Goal: Task Accomplishment & Management: Manage account settings

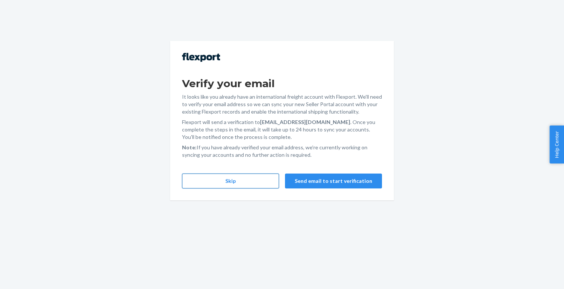
click at [227, 185] on button "Skip" at bounding box center [230, 181] width 97 height 15
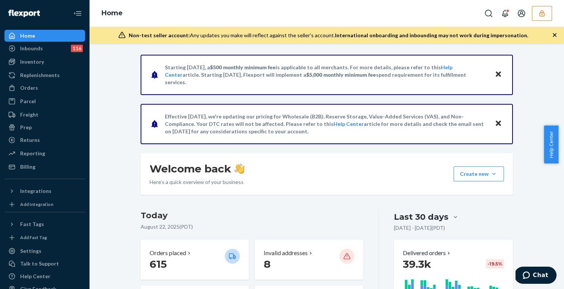
click at [542, 10] on icon "button" at bounding box center [541, 13] width 7 height 7
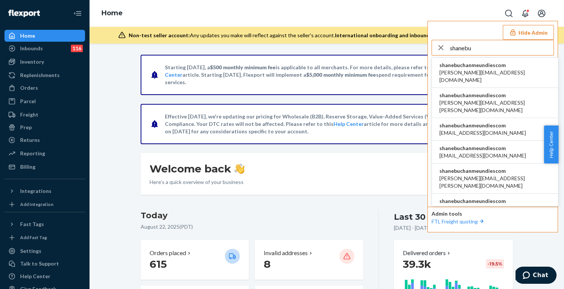
type input "shanebu"
click at [485, 60] on li "shanebuchanmeundiescom aaronjhon.ygay@awesomecx.com" at bounding box center [495, 73] width 126 height 30
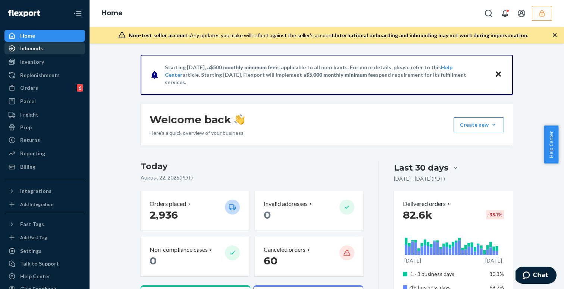
click at [41, 47] on div "Inbounds" at bounding box center [31, 48] width 23 height 7
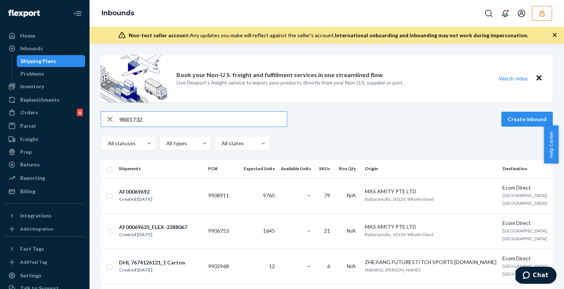
click at [544, 9] on button "button" at bounding box center [542, 13] width 20 height 15
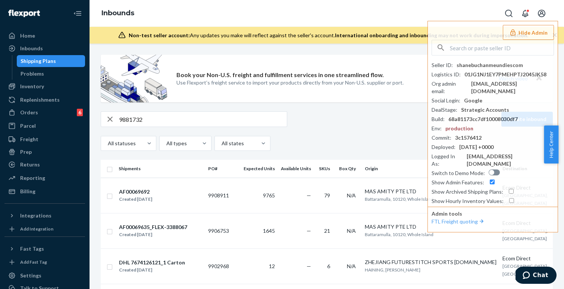
click at [263, 112] on input "9881732" at bounding box center [203, 119] width 168 height 15
click at [251, 119] on input "9881732" at bounding box center [203, 119] width 168 height 15
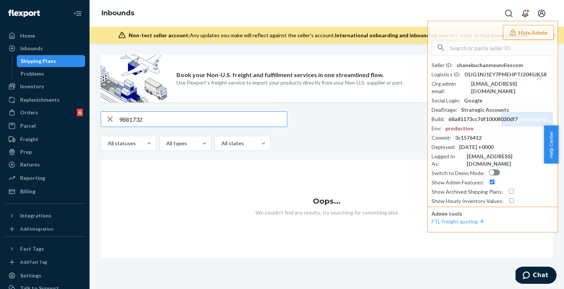
click at [158, 114] on input "9881732" at bounding box center [203, 119] width 168 height 15
paste input "FLEX-3272227"
type input "FLEX-3272227"
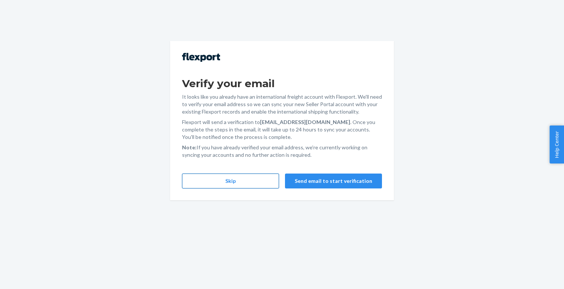
click at [243, 184] on button "Skip" at bounding box center [230, 181] width 97 height 15
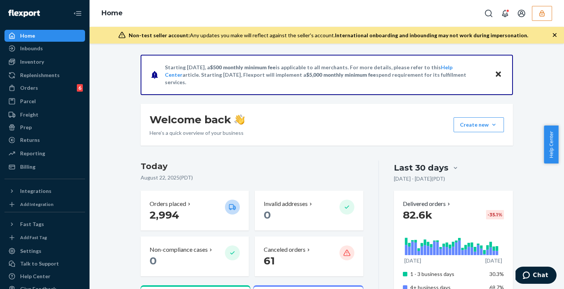
click at [539, 12] on icon "button" at bounding box center [541, 13] width 7 height 7
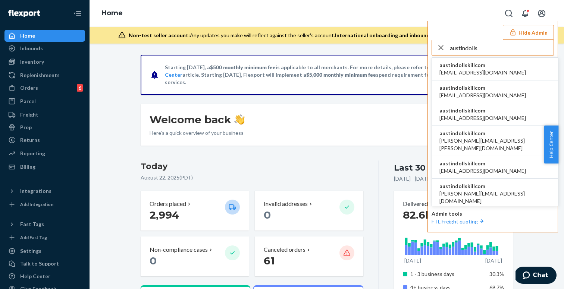
type input "austindolls"
click at [464, 72] on span "alyssa@dollskill.com" at bounding box center [482, 72] width 86 height 7
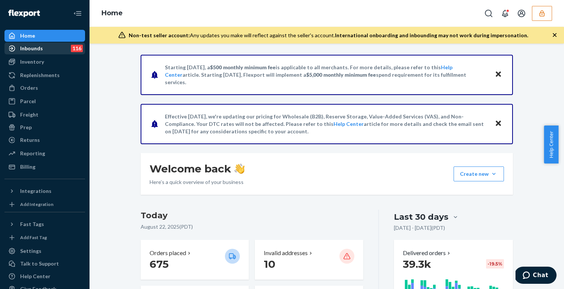
click at [26, 46] on div "Inbounds" at bounding box center [31, 48] width 23 height 7
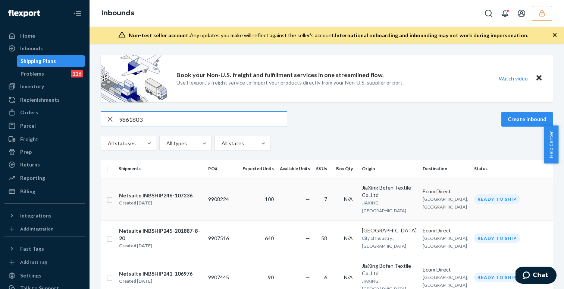
type input "9861803"
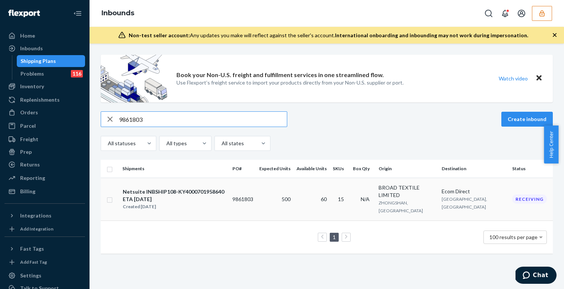
click at [292, 190] on td "500" at bounding box center [274, 199] width 37 height 43
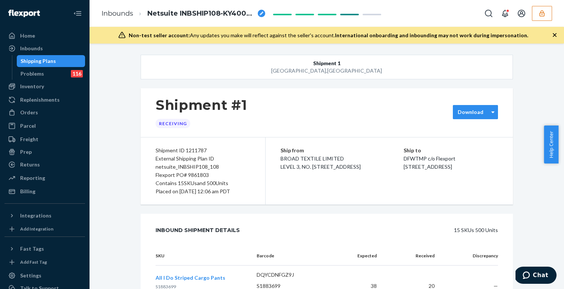
click at [481, 116] on div "Download" at bounding box center [470, 111] width 35 height 7
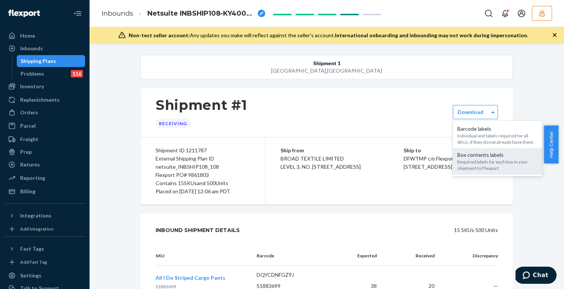
click at [500, 164] on div "Required labels for each box in your shipment to Flexport." at bounding box center [497, 165] width 81 height 13
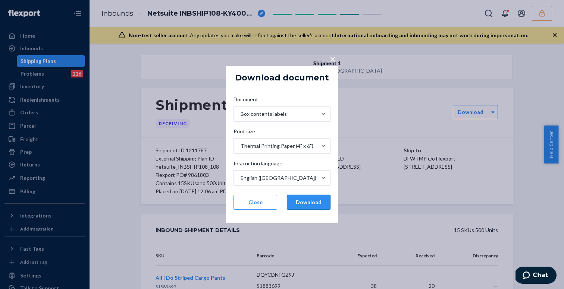
click at [314, 207] on button "Download" at bounding box center [309, 202] width 44 height 15
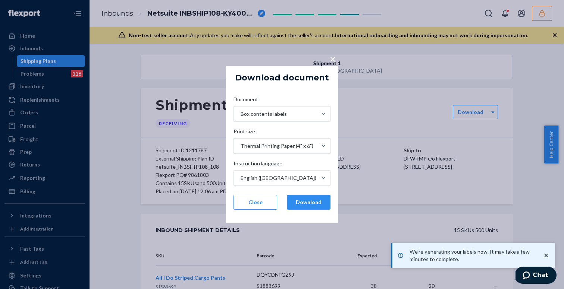
click at [463, 250] on p "We're generating your labels now. It may take a few minutes to complete." at bounding box center [471, 255] width 125 height 15
click at [417, 261] on p "We're generating your labels now. It may take a few minutes to complete." at bounding box center [471, 255] width 125 height 15
click at [407, 129] on div "× Download document Document Box contents labels Print size Thermal Printing Pa…" at bounding box center [282, 144] width 564 height 289
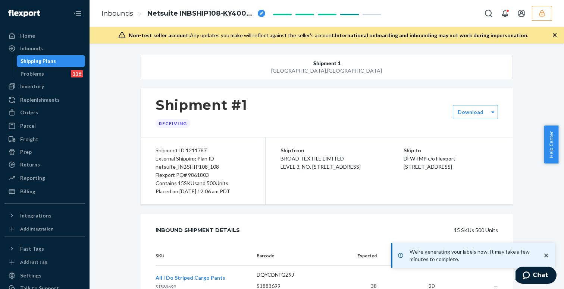
click at [407, 129] on div "Shipment #1 Receiving" at bounding box center [327, 112] width 372 height 49
click at [434, 258] on p "We're generating your labels now. It may take a few minutes to complete." at bounding box center [471, 255] width 125 height 15
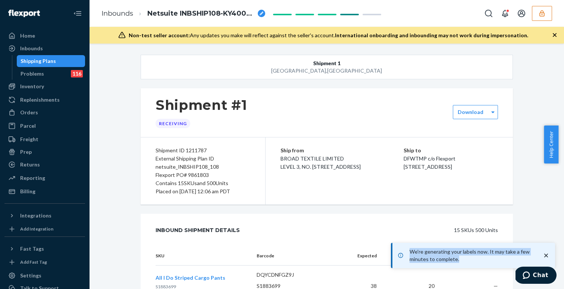
click at [434, 258] on p "We're generating your labels now. It may take a few minutes to complete." at bounding box center [471, 255] width 125 height 15
click at [454, 252] on p "We're generating your labels now. It may take a few minutes to complete." at bounding box center [471, 255] width 125 height 15
click at [463, 254] on p "We're generating your labels now. It may take a few minutes to complete." at bounding box center [471, 255] width 125 height 15
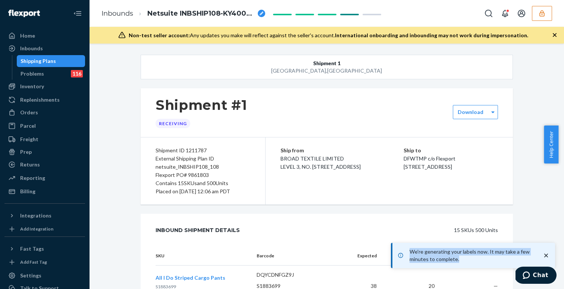
click at [463, 254] on p "We're generating your labels now. It may take a few minutes to complete." at bounding box center [471, 255] width 125 height 15
click at [223, 162] on div "External Shipping Plan ID netsuite_INBSHIP108_108" at bounding box center [202, 163] width 95 height 16
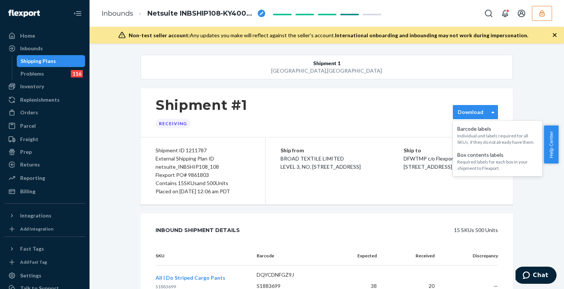
click at [485, 111] on div "Download" at bounding box center [470, 111] width 35 height 7
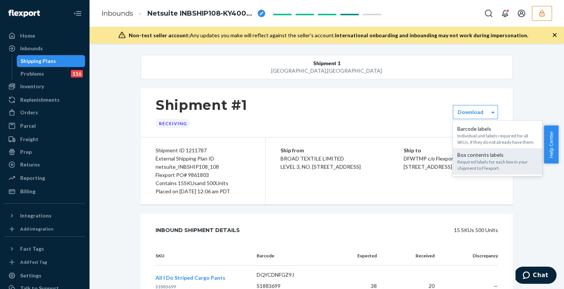
click at [484, 160] on div "Required labels for each box in your shipment to Flexport." at bounding box center [497, 165] width 81 height 13
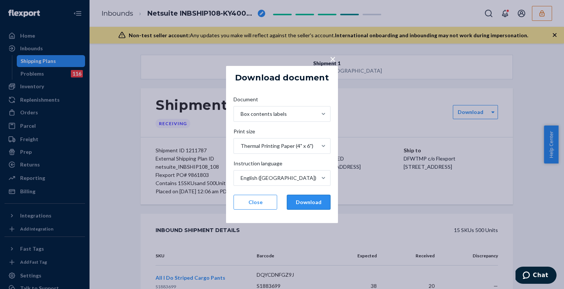
click at [322, 207] on button "Download" at bounding box center [309, 202] width 44 height 15
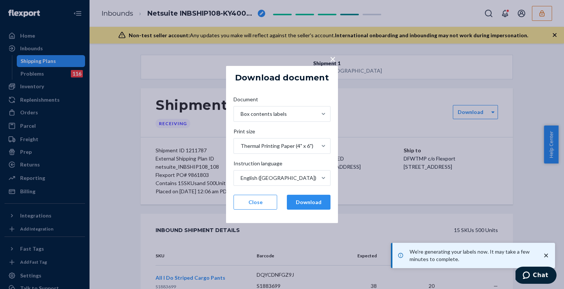
click at [461, 172] on div "× Download document Document Box contents labels Print size Thermal Printing Pa…" at bounding box center [282, 144] width 564 height 289
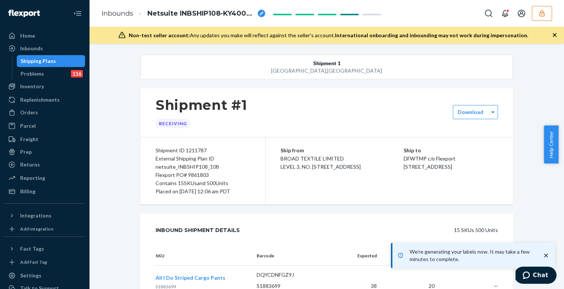
drag, startPoint x: 142, startPoint y: 145, endPoint x: 275, endPoint y: 187, distance: 138.8
click at [259, 198] on div "Shipment ID 1211787 External Shipping Plan ID netsuite_INBSHIP108_108 Flexport …" at bounding box center [203, 171] width 125 height 67
copy div "Shipment ID 1211787 External Shipping Plan ID netsuite_INBSHIP108_108 Flexport …"
click at [538, 16] on icon "button" at bounding box center [541, 13] width 7 height 7
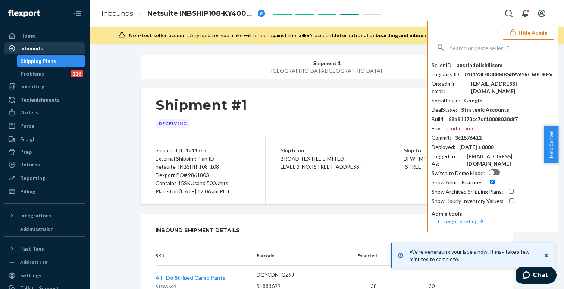
click at [37, 49] on div "Inbounds" at bounding box center [31, 48] width 23 height 7
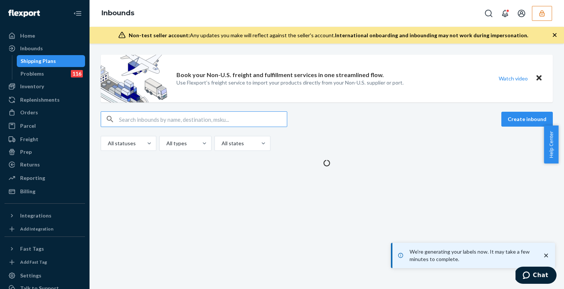
type input "9898399"
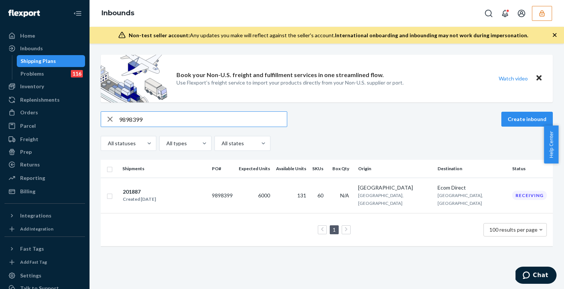
click at [202, 118] on input "9898399" at bounding box center [203, 119] width 168 height 15
paste input "906580"
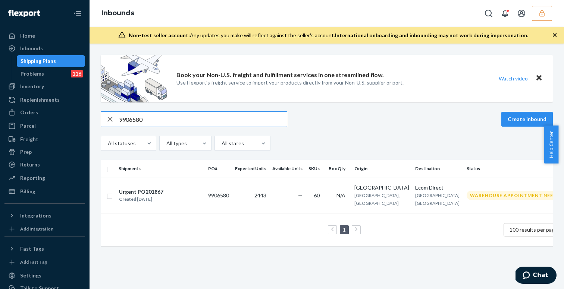
type input "9906580"
click at [542, 10] on icon "button" at bounding box center [541, 13] width 7 height 7
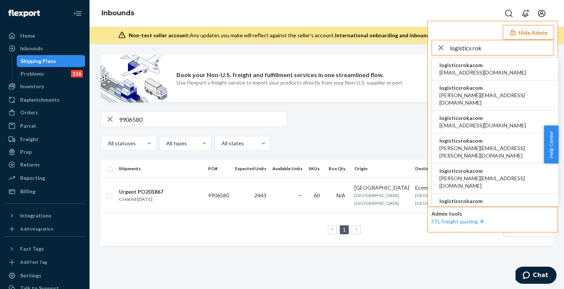
type input "logistics rok"
click at [493, 73] on li "logisticsrokacom accounting@roka.com" at bounding box center [495, 69] width 126 height 23
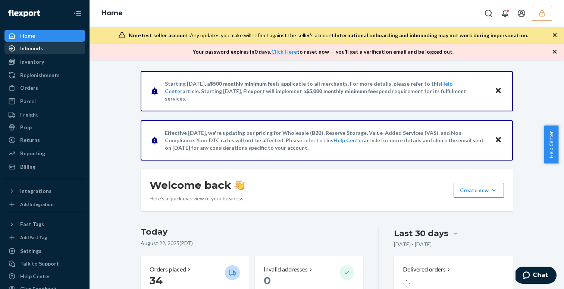
click at [38, 53] on div "Inbounds" at bounding box center [44, 48] width 79 height 10
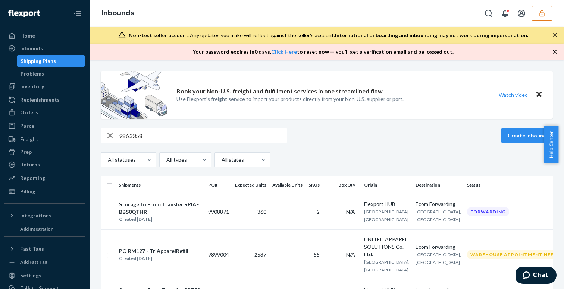
type input "9863358"
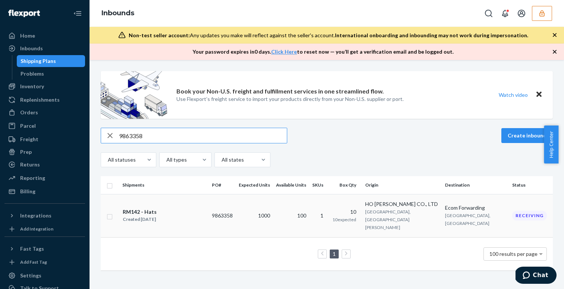
click at [182, 213] on div "RM142 - Hats Created [DATE]" at bounding box center [164, 216] width 84 height 16
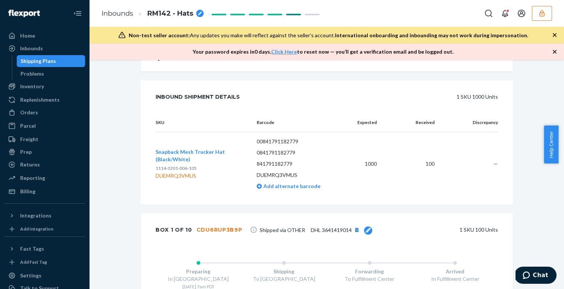
scroll to position [169, 0]
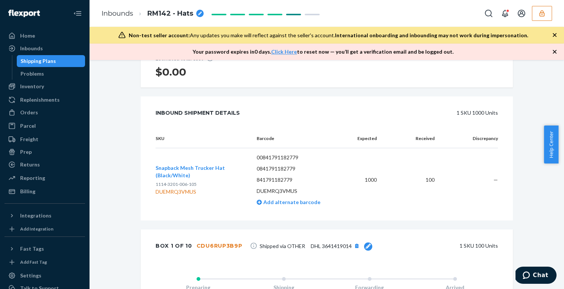
click at [267, 189] on p "DUEMRQ3VMUS" at bounding box center [298, 191] width 83 height 7
copy p "DUEMRQ3VMUS"
click at [209, 202] on td "Snapback Mesh Trucker Hat (Black/White) 1114-3201-006-105 DUEMRQ3VMUS" at bounding box center [202, 180] width 95 height 64
drag, startPoint x: 207, startPoint y: 197, endPoint x: 153, endPoint y: 185, distance: 54.6
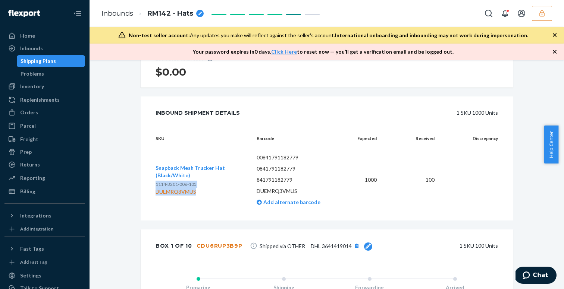
click at [155, 185] on td "Snapback Mesh Trucker Hat (Black/White) 1114-3201-006-105 DUEMRQ3VMUS" at bounding box center [202, 180] width 95 height 64
copy div "1114-3201-006-105 DUEMRQ3VMUS"
click at [537, 10] on button "button" at bounding box center [542, 13] width 20 height 15
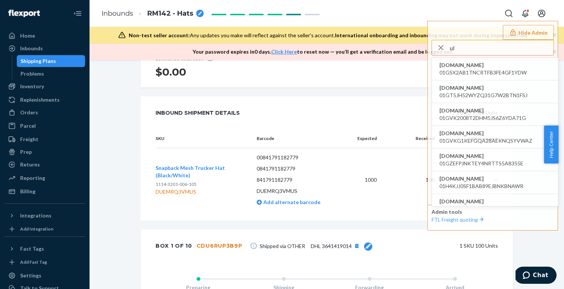
type input "u"
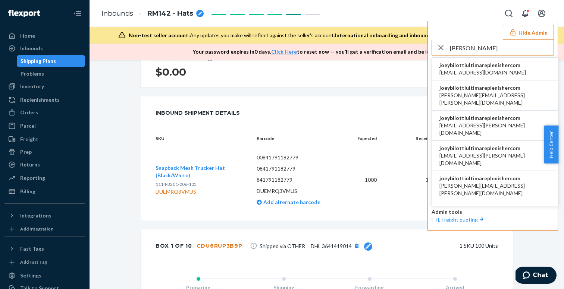
type input "[PERSON_NAME]"
click at [476, 64] on span "joeybilottiultimareplenishercom" at bounding box center [482, 65] width 86 height 7
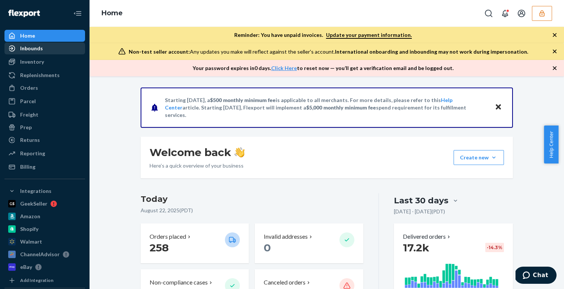
click at [31, 47] on div "Inbounds" at bounding box center [31, 48] width 23 height 7
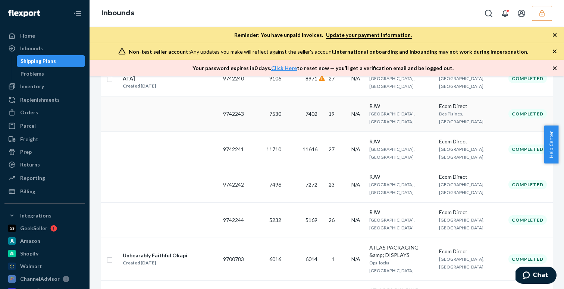
scroll to position [997, 0]
